Goal: Task Accomplishment & Management: Manage account settings

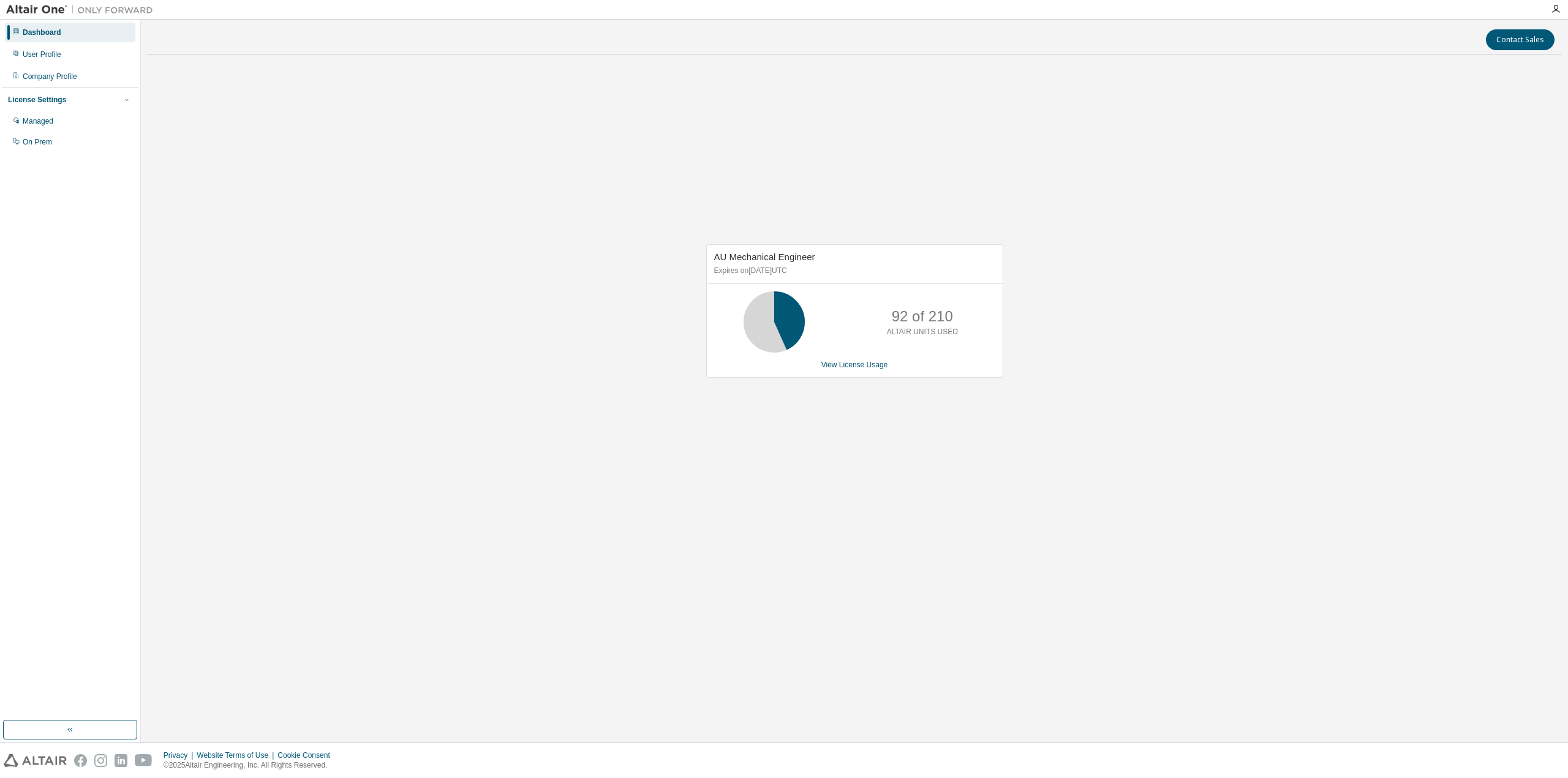
click at [123, 337] on div "Dashboard User Profile Company Profile License Settings Managed On Prem" at bounding box center [70, 370] width 137 height 698
click at [34, 118] on div "Managed" at bounding box center [38, 121] width 31 height 10
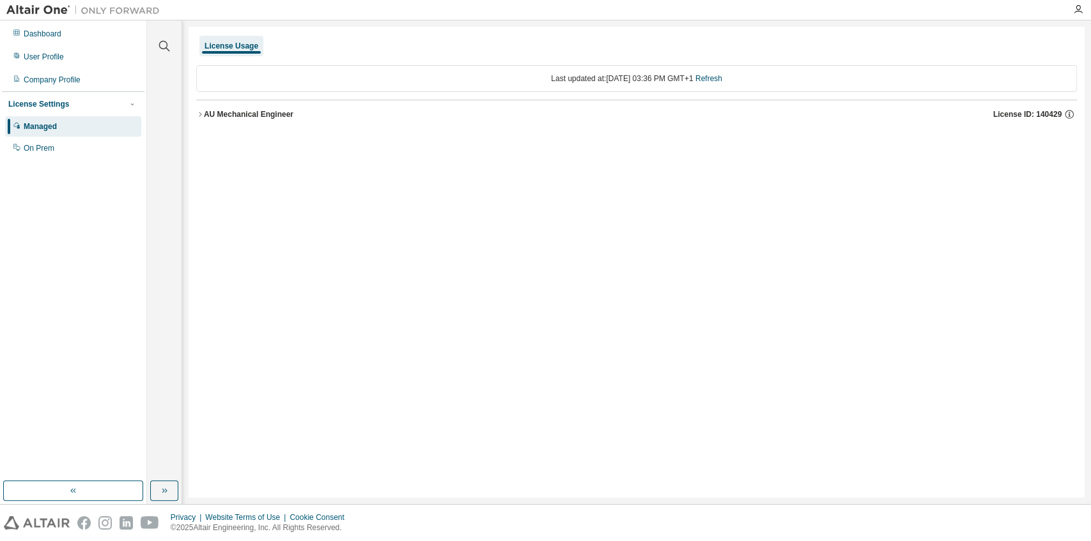
click at [196, 114] on icon "button" at bounding box center [200, 115] width 8 height 8
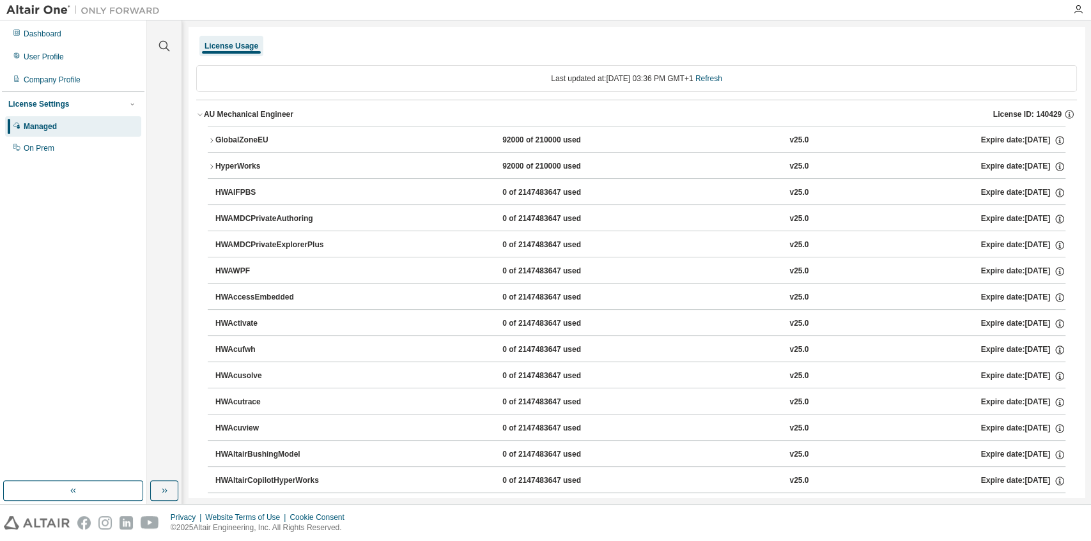
click at [196, 114] on icon "button" at bounding box center [200, 115] width 8 height 8
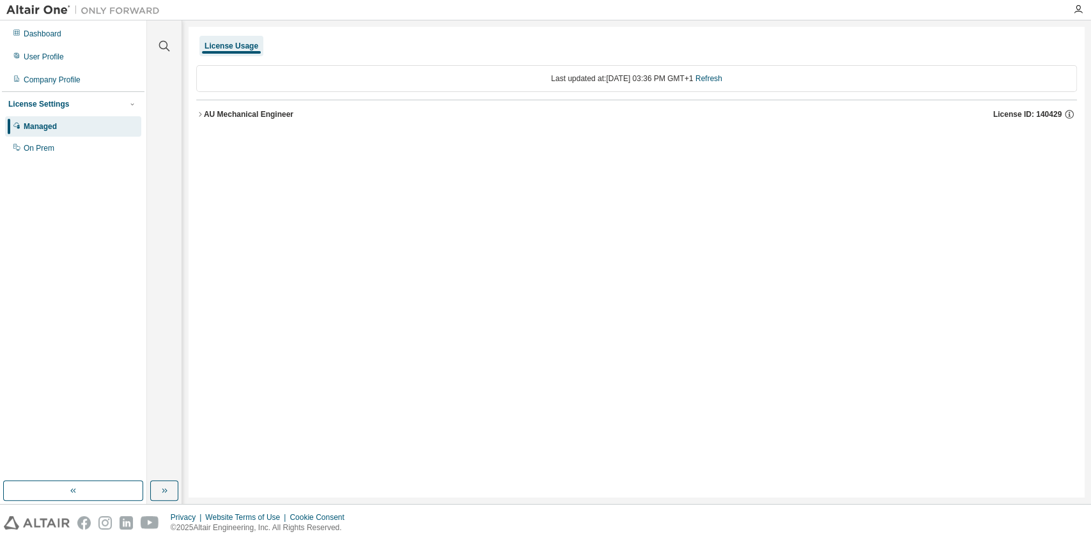
click at [197, 116] on icon "button" at bounding box center [200, 115] width 8 height 8
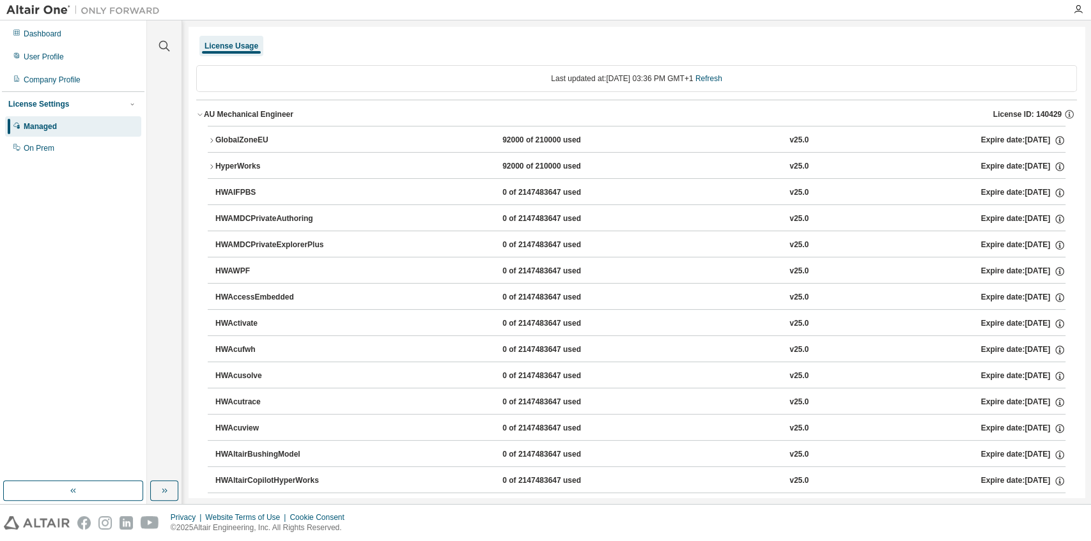
click at [212, 141] on icon "button" at bounding box center [211, 140] width 3 height 4
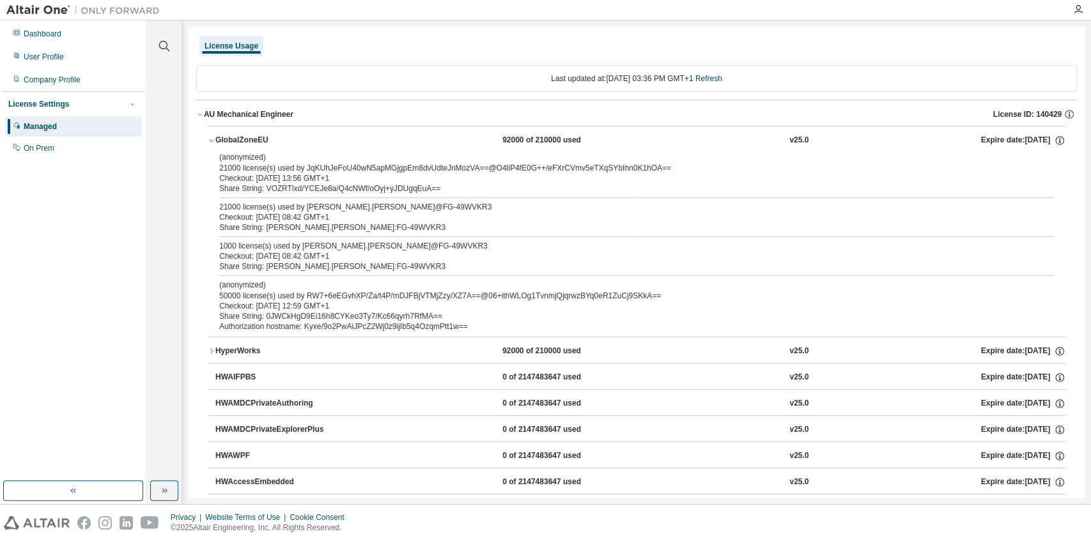
click at [212, 141] on icon "button" at bounding box center [211, 141] width 4 height 3
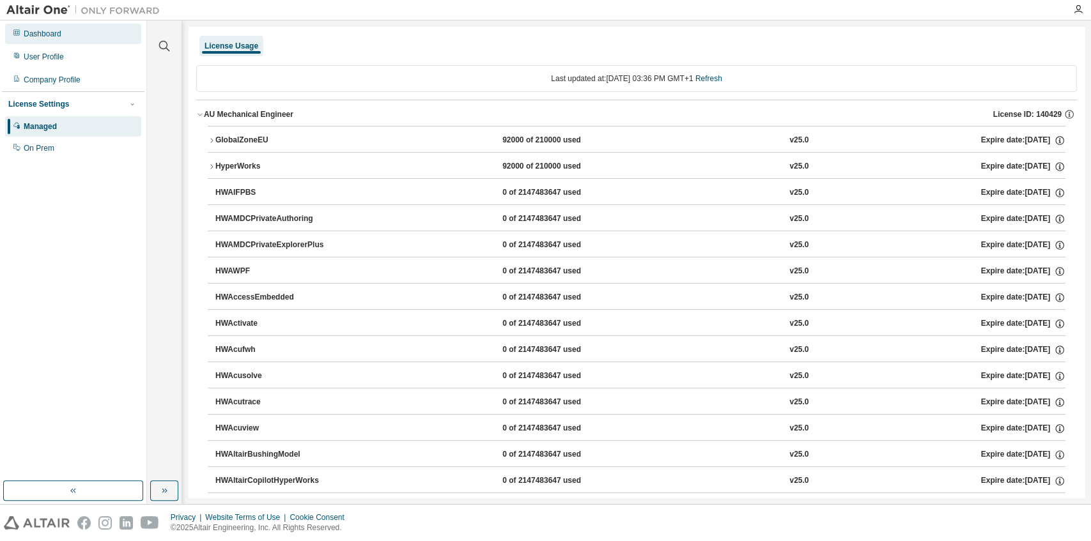
click at [48, 36] on div "Dashboard" at bounding box center [43, 34] width 38 height 10
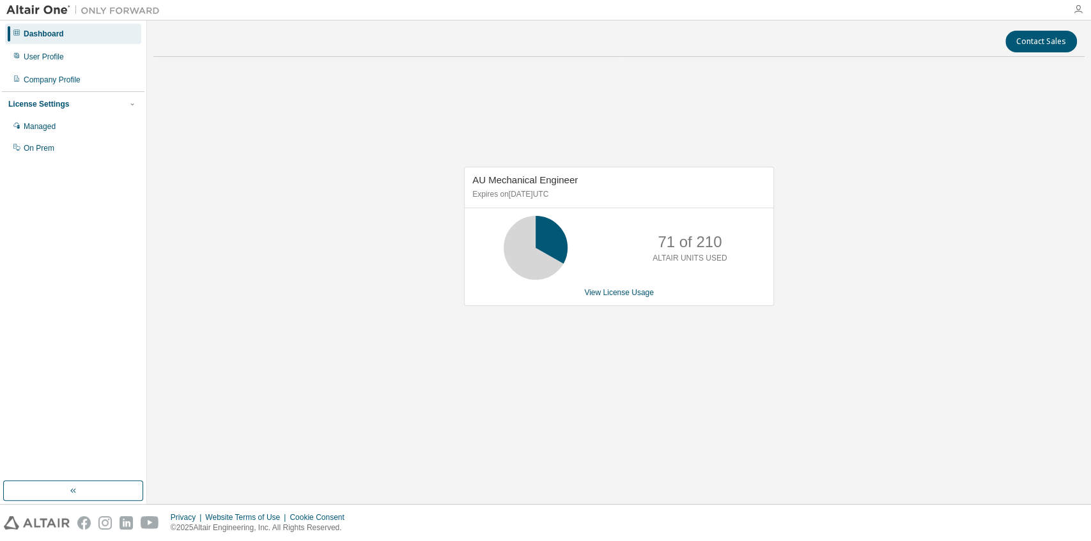
click at [1079, 10] on icon "button" at bounding box center [1078, 9] width 10 height 10
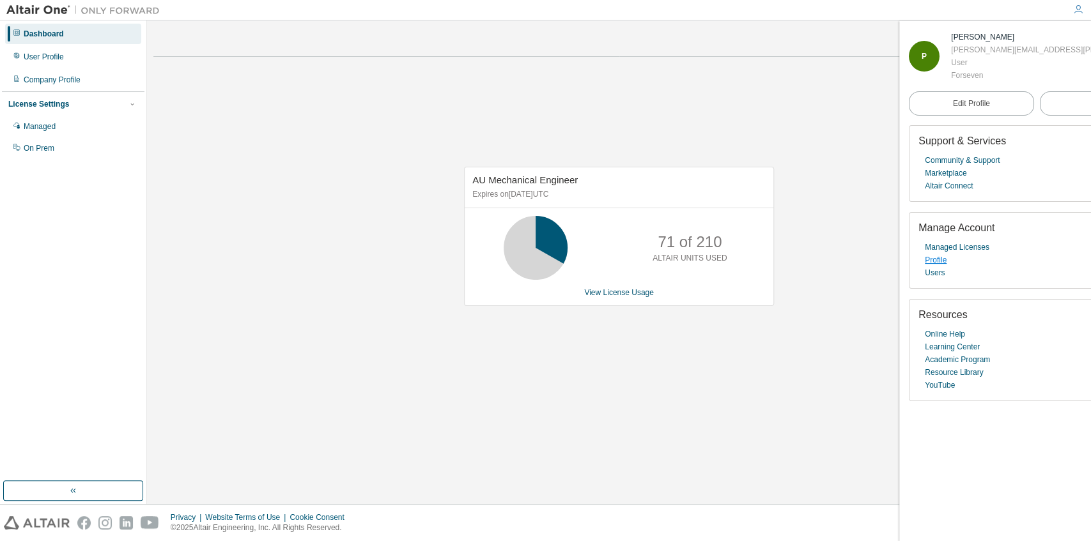
click at [939, 262] on link "Profile" at bounding box center [936, 260] width 22 height 13
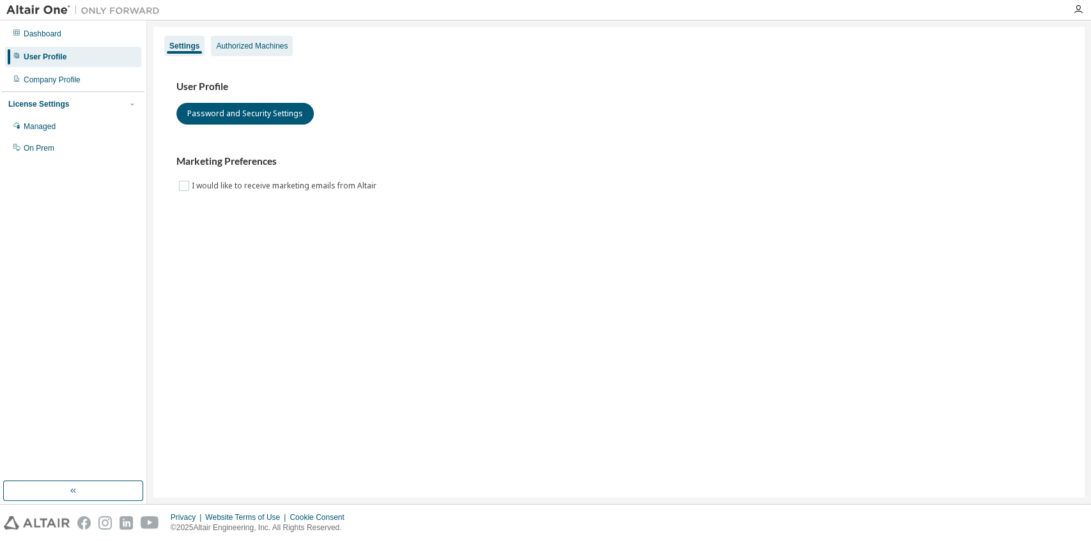
click at [258, 45] on div "Authorized Machines" at bounding box center [252, 46] width 72 height 10
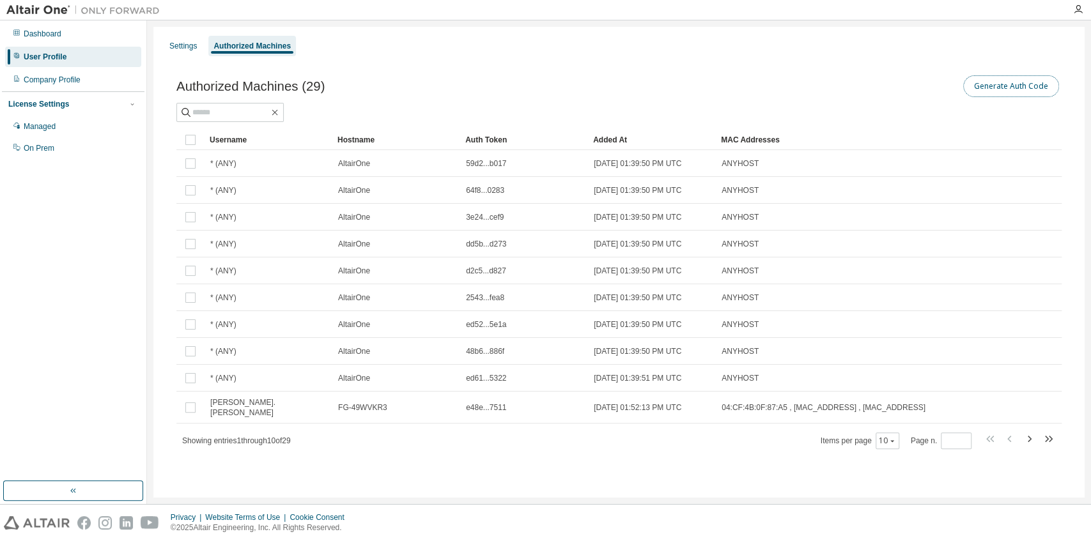
click at [1003, 84] on button "Generate Auth Code" at bounding box center [1011, 86] width 96 height 22
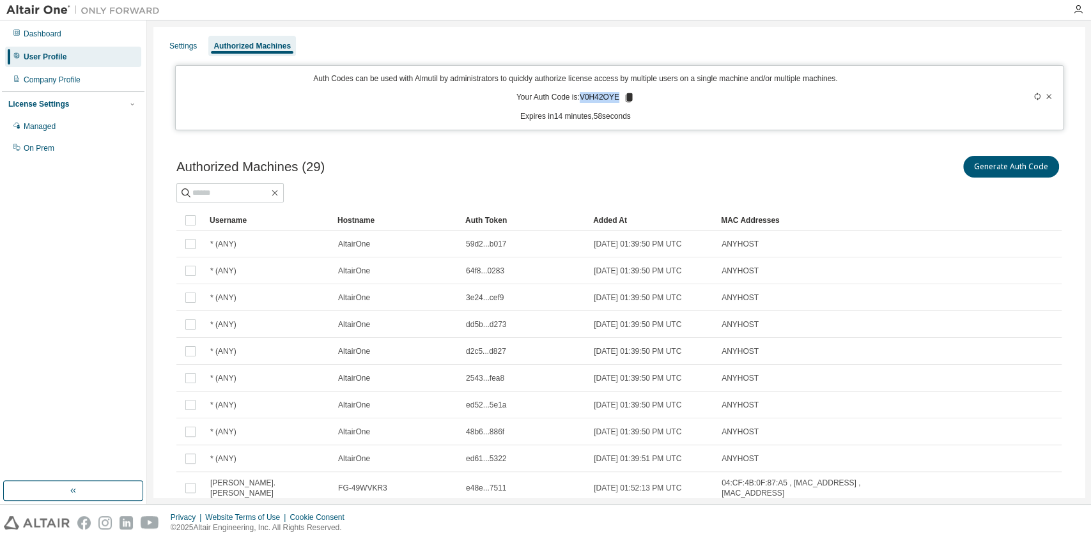
drag, startPoint x: 580, startPoint y: 96, endPoint x: 617, endPoint y: 100, distance: 37.3
click at [617, 100] on p "Your Auth Code is: V0H42OYE" at bounding box center [575, 98] width 118 height 12
copy p "V0H42OYE"
drag, startPoint x: 529, startPoint y: 117, endPoint x: 632, endPoint y: 116, distance: 102.9
click at [632, 116] on p "Expires in 14 minutes, 13 seconds" at bounding box center [575, 116] width 785 height 11
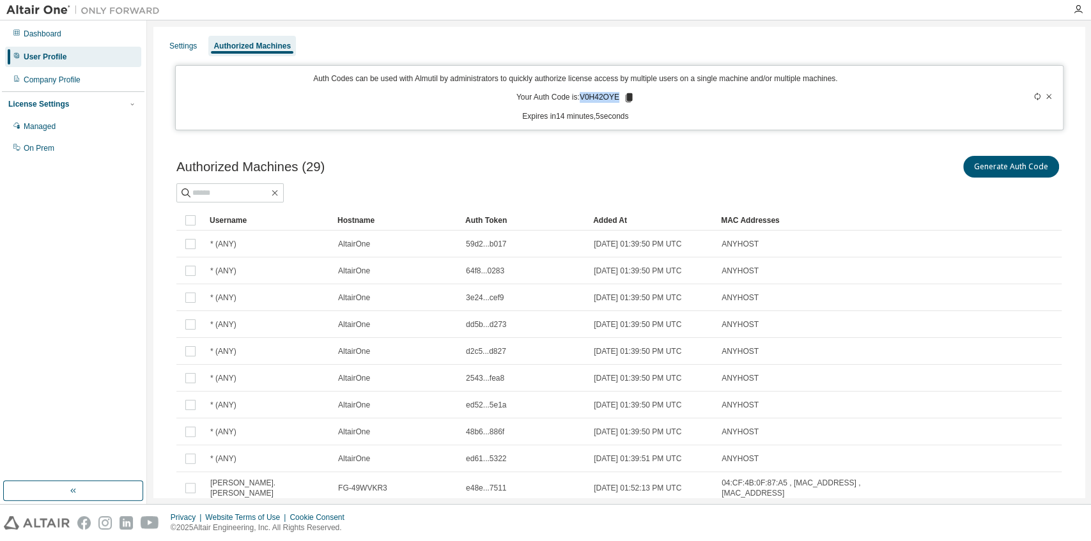
click at [610, 118] on p "Expires in 14 minutes, 5 seconds" at bounding box center [575, 116] width 785 height 11
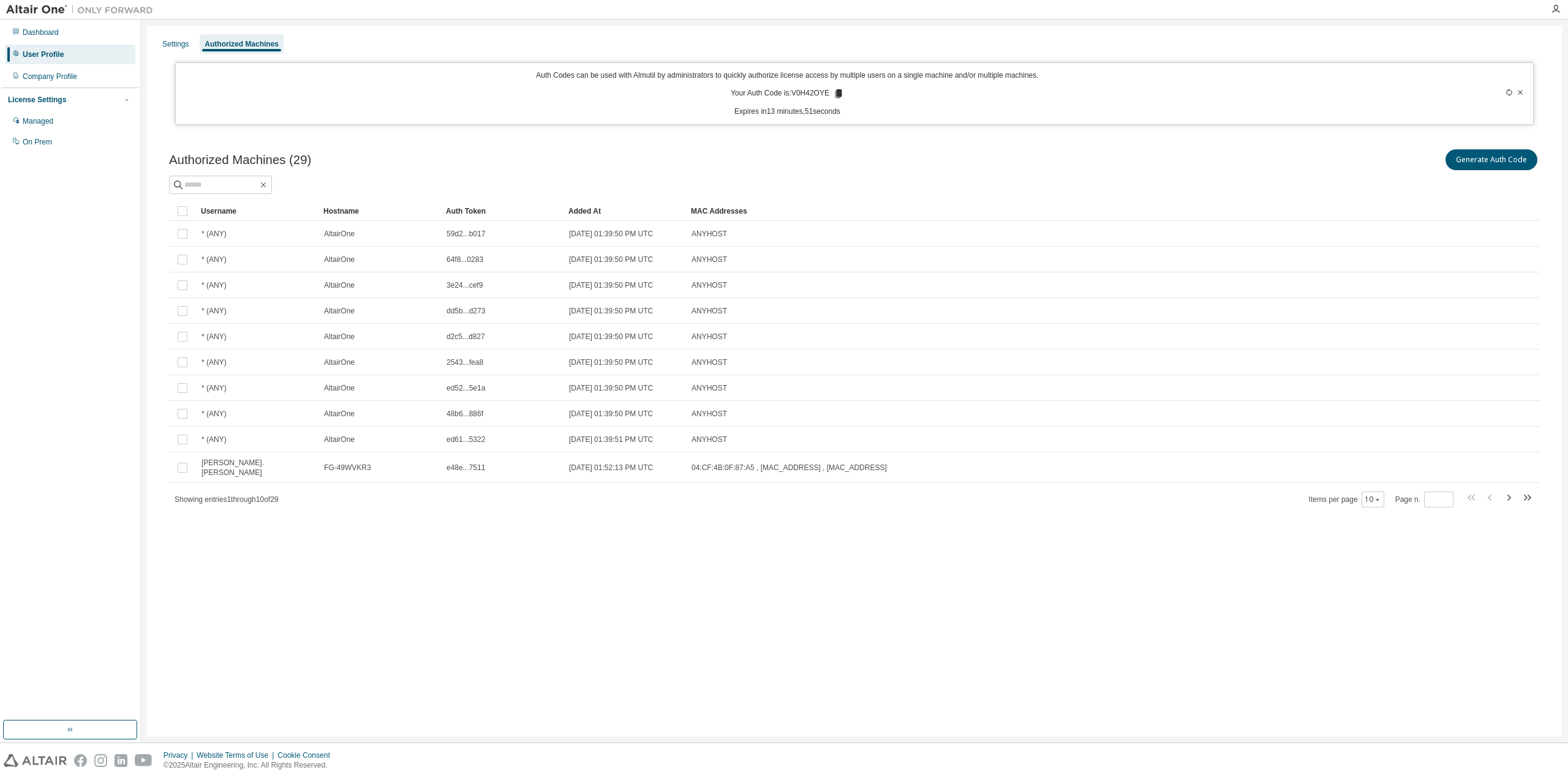
click at [900, 518] on div "Settings Authorized Machines Auth Codes can be used with Almutil by administrat…" at bounding box center [854, 381] width 1415 height 711
